Goal: Information Seeking & Learning: Learn about a topic

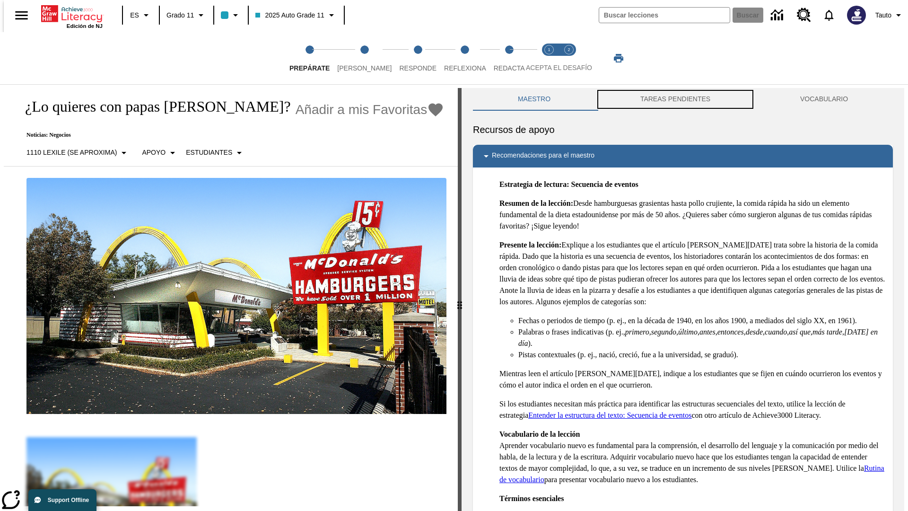
click at [676, 99] on button "TAREAS PENDIENTES" at bounding box center [676, 99] width 160 height 23
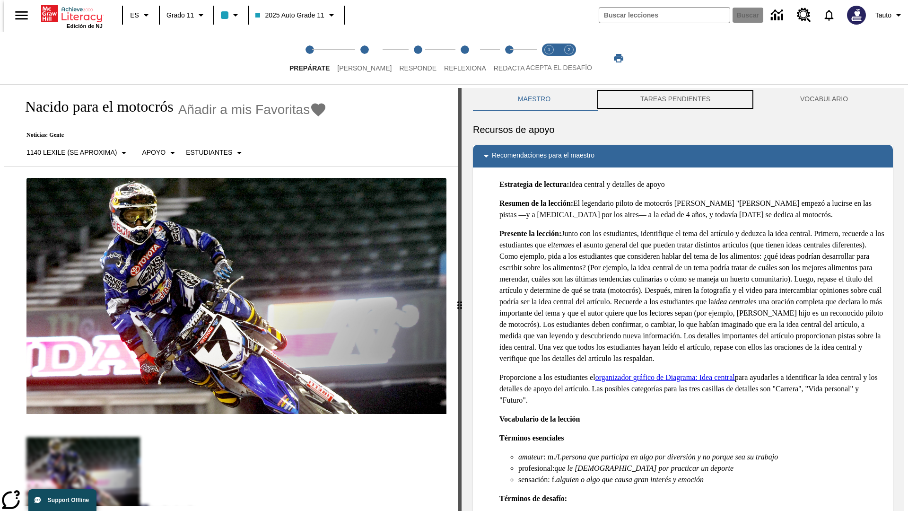
click at [676, 99] on button "TAREAS PENDIENTES" at bounding box center [676, 99] width 160 height 23
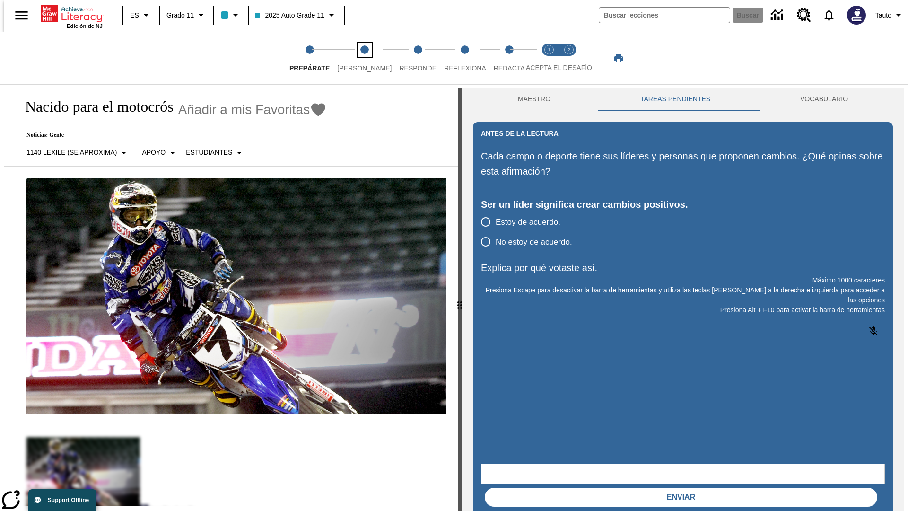
click at [357, 58] on span "[PERSON_NAME]" at bounding box center [364, 64] width 54 height 17
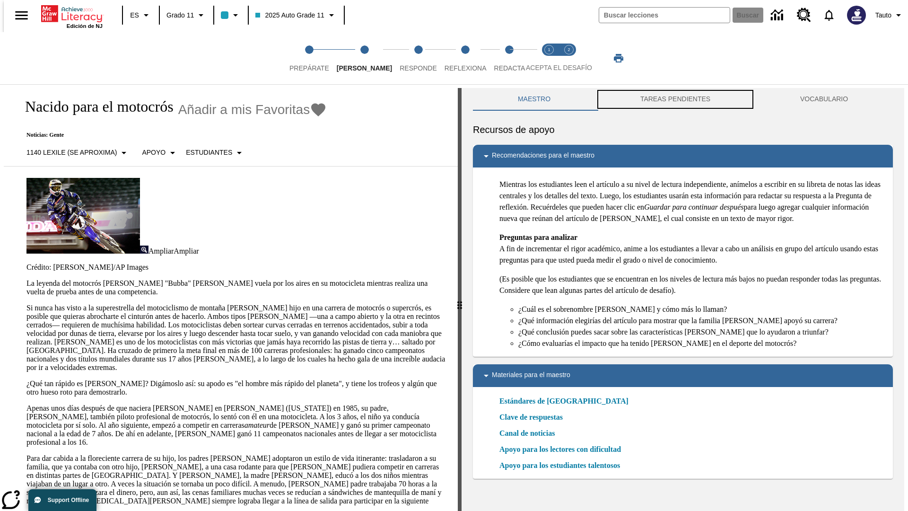
scroll to position [0, 0]
click at [676, 99] on button "TAREAS PENDIENTES" at bounding box center [676, 99] width 160 height 23
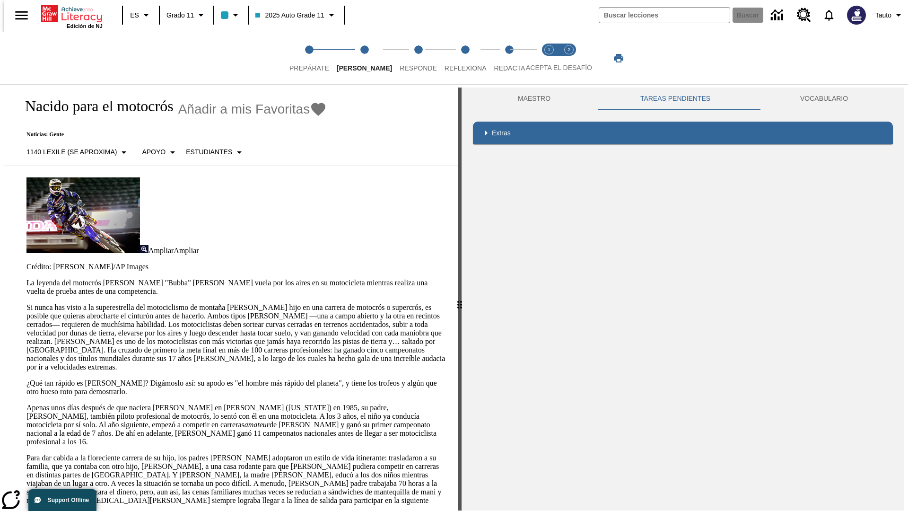
click at [26, 303] on p "Si nunca has visto a la superestrella del motociclismo de montaña [PERSON_NAME]…" at bounding box center [236, 337] width 420 height 68
